Goal: Task Accomplishment & Management: Use online tool/utility

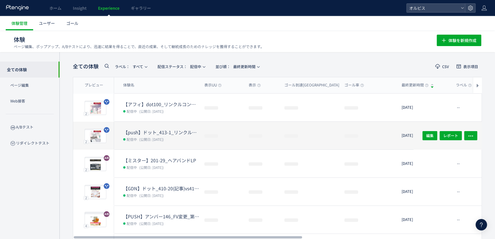
click at [162, 132] on dt "【push】ドット_413-1_リンクル口コミ追加" at bounding box center [161, 132] width 77 height 7
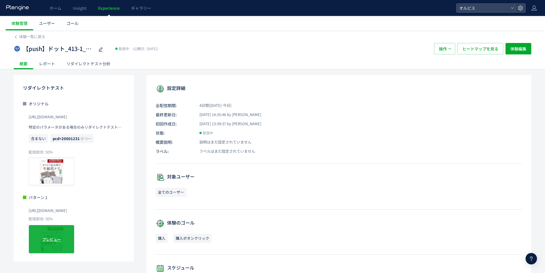
click at [57, 239] on div "プレビュー" at bounding box center [52, 239] width 46 height 29
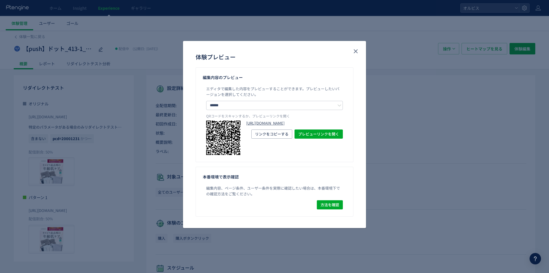
click at [297, 126] on link "[URL][DOMAIN_NAME]" at bounding box center [294, 122] width 97 height 5
click at [351, 54] on div "体験プレビュー" at bounding box center [275, 56] width 158 height 9
click at [353, 53] on icon "close" at bounding box center [355, 51] width 7 height 7
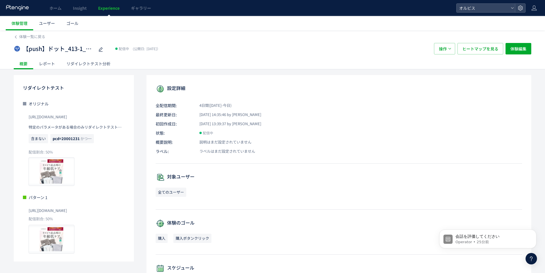
click at [96, 13] on link "Experience" at bounding box center [108, 8] width 33 height 16
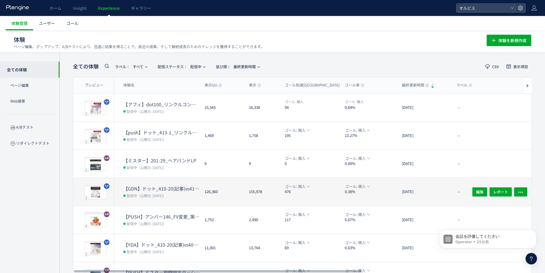
click at [161, 191] on dt "【GDN】ドット_410-20(記事)vs410-12(記事)" at bounding box center [161, 188] width 77 height 7
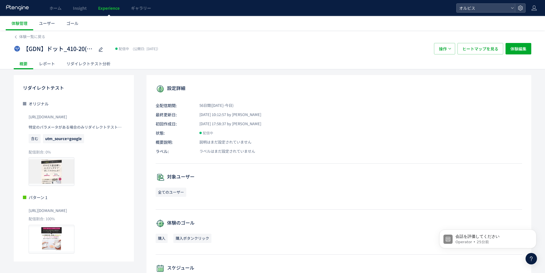
click at [84, 63] on div "リダイレクトテスト分析" at bounding box center [88, 63] width 55 height 11
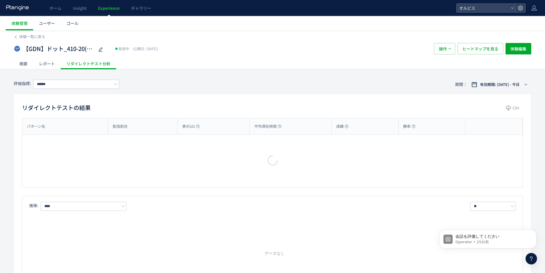
type input "**"
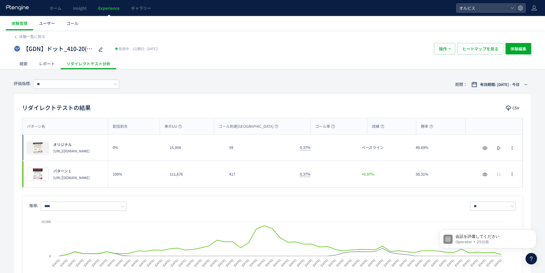
click at [116, 13] on link "Experience" at bounding box center [108, 8] width 33 height 16
